Goal: Find specific page/section: Find specific page/section

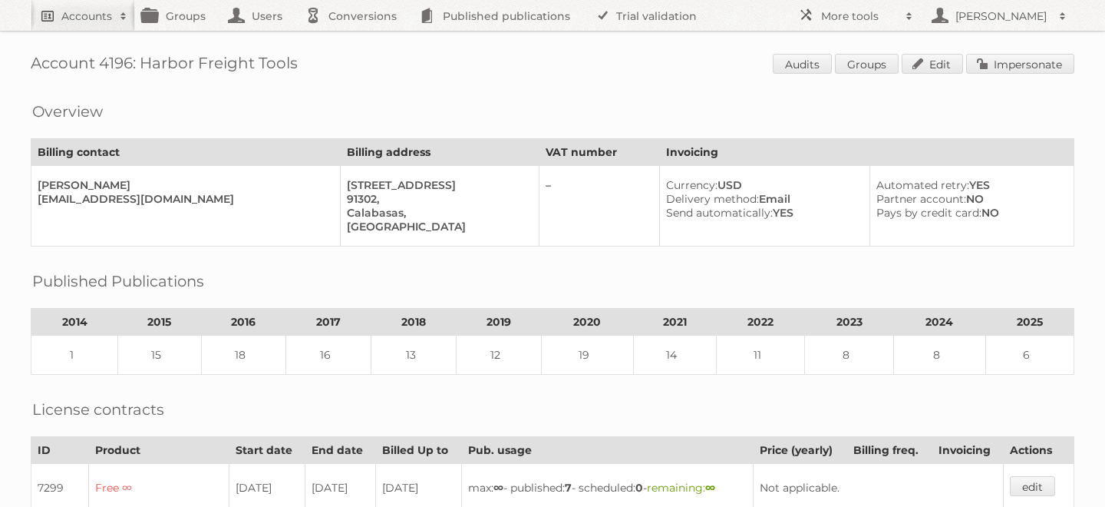
click at [96, 17] on h2 "Accounts" at bounding box center [86, 15] width 51 height 15
paste input"] "[EMAIL_ADDRESS][DOMAIN_NAME]"
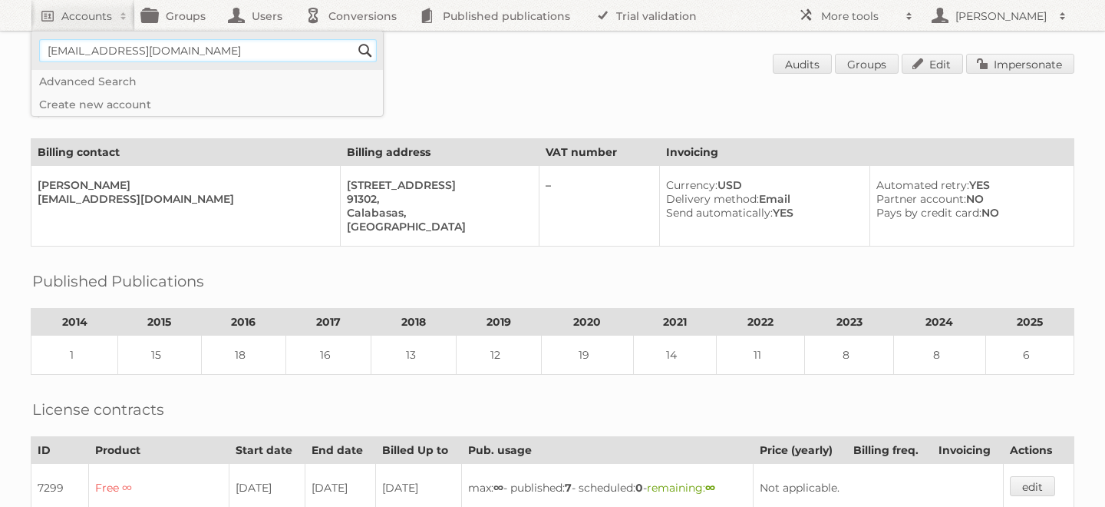
type input"] "[EMAIL_ADDRESS][DOMAIN_NAME]"
click at [354, 39] on input "Search" at bounding box center [365, 50] width 23 height 23
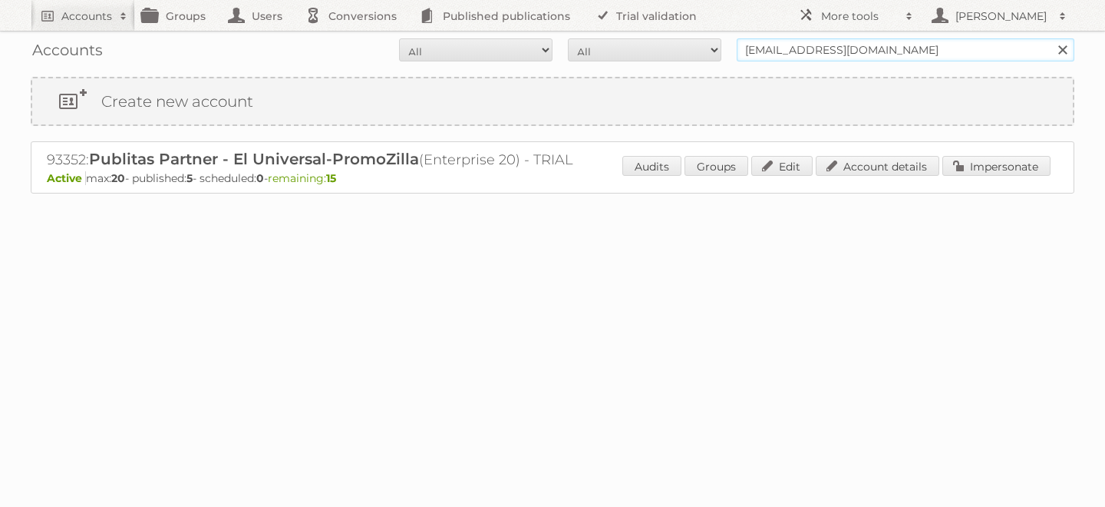
click at [785, 44] on input "mtadigital@hebmex.com" at bounding box center [906, 49] width 338 height 23
click at [785, 44] on input "[EMAIL_ADDRESS][DOMAIN_NAME]" at bounding box center [906, 49] width 338 height 23
type input "blokker"
click at [1051, 38] on input "Search" at bounding box center [1062, 49] width 23 height 23
